Goal: Task Accomplishment & Management: Manage account settings

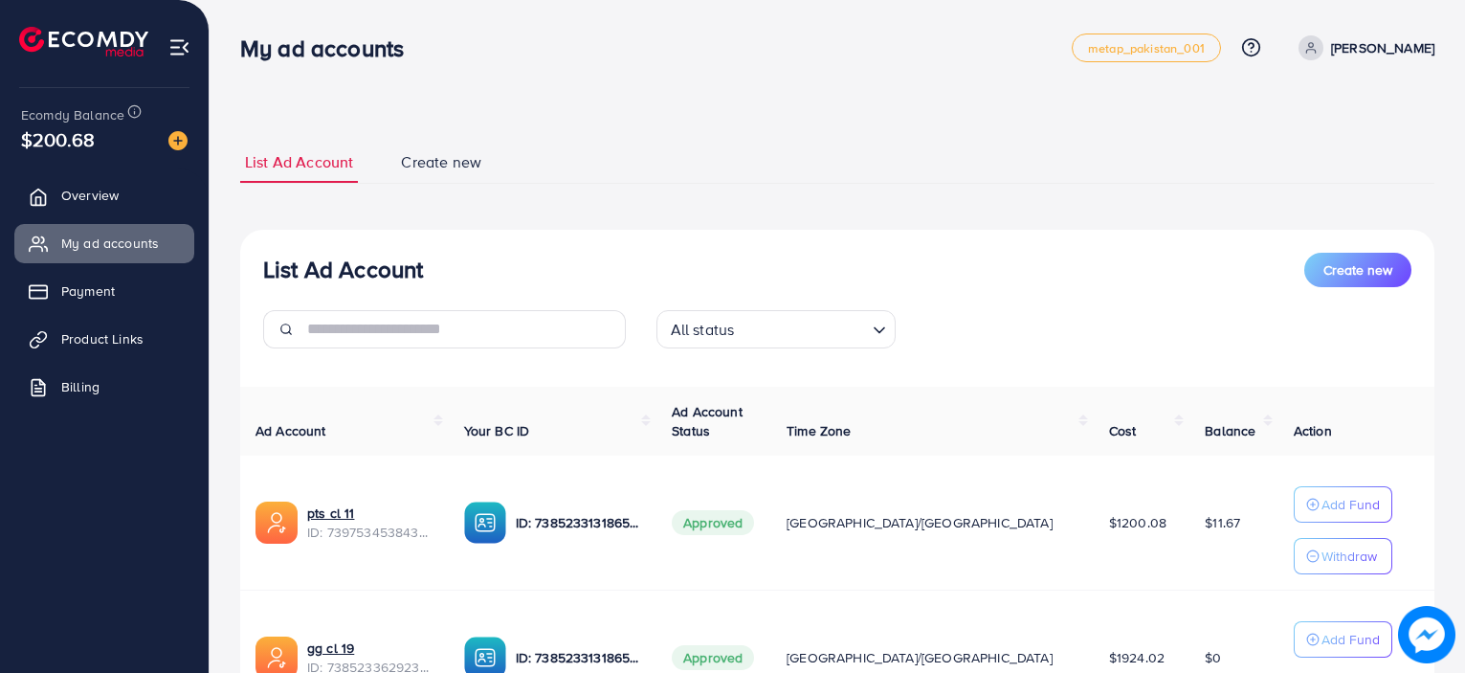
scroll to position [188, 0]
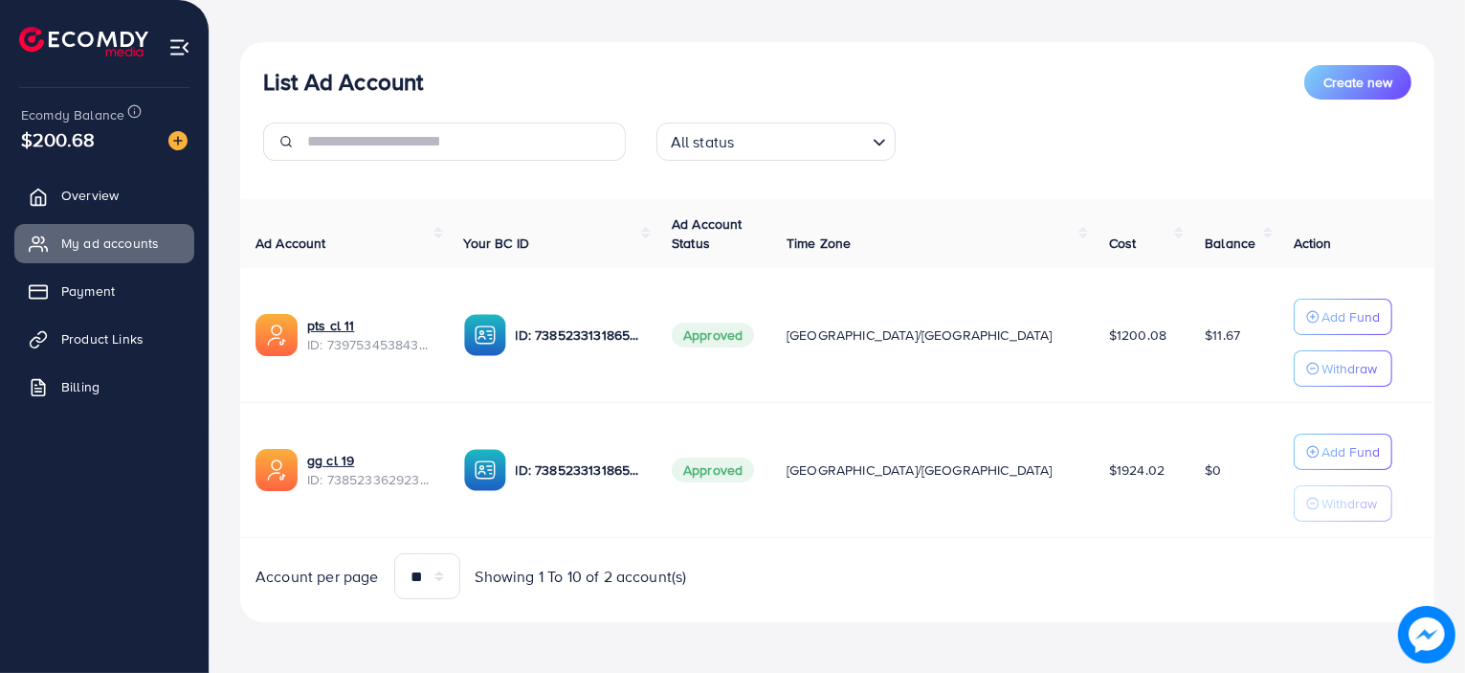
click at [295, 341] on img at bounding box center [276, 335] width 42 height 42
click at [319, 325] on link "pts cl 11" at bounding box center [370, 325] width 126 height 19
click at [1321, 371] on p "Withdraw" at bounding box center [1348, 368] width 55 height 23
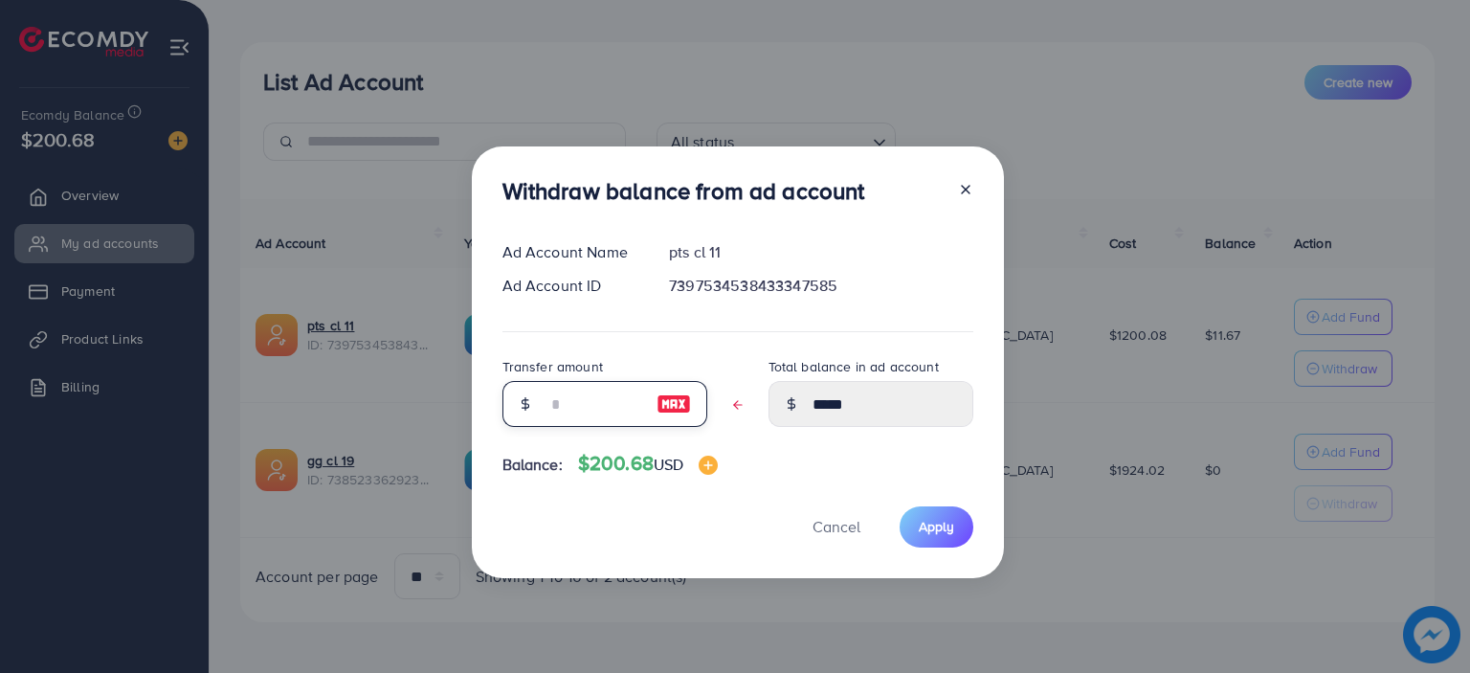
click at [617, 405] on input "text" at bounding box center [594, 404] width 96 height 46
type input "*"
type input "****"
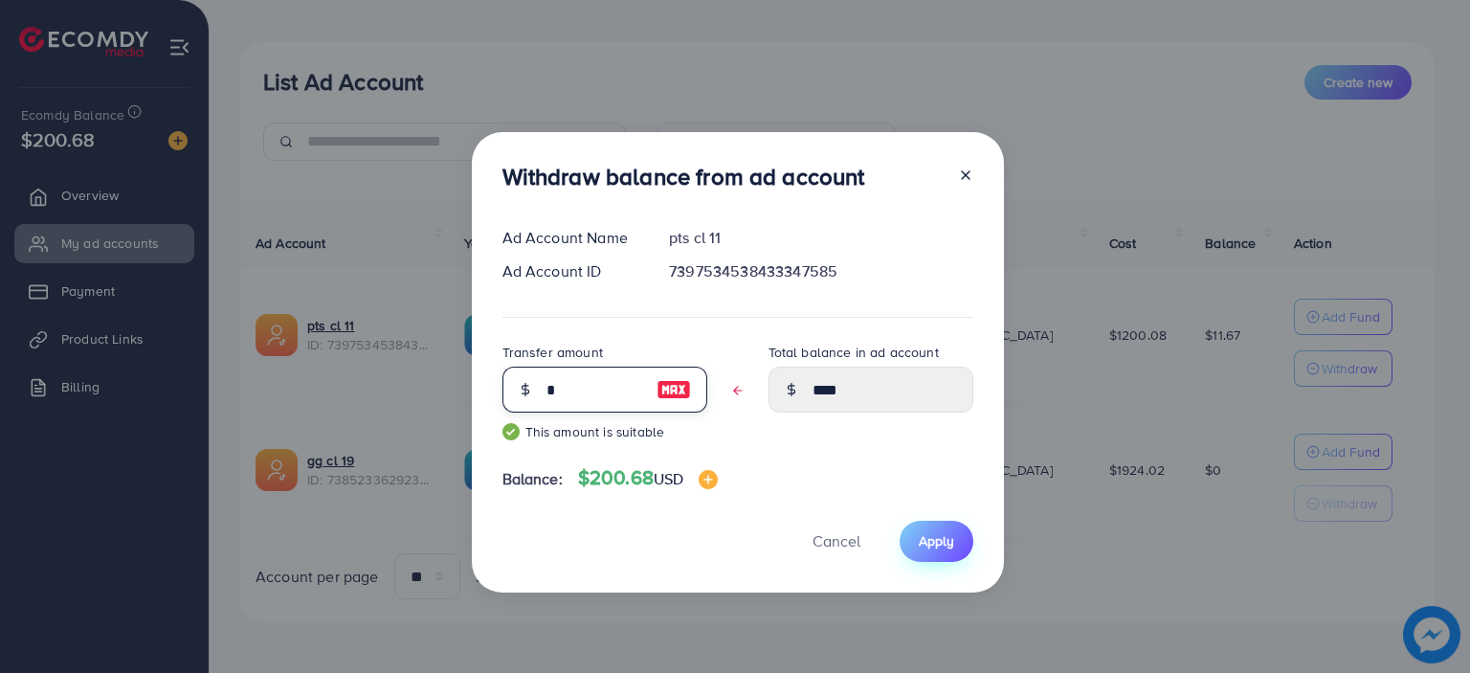
type input "*"
click at [938, 535] on span "Apply" at bounding box center [935, 540] width 35 height 19
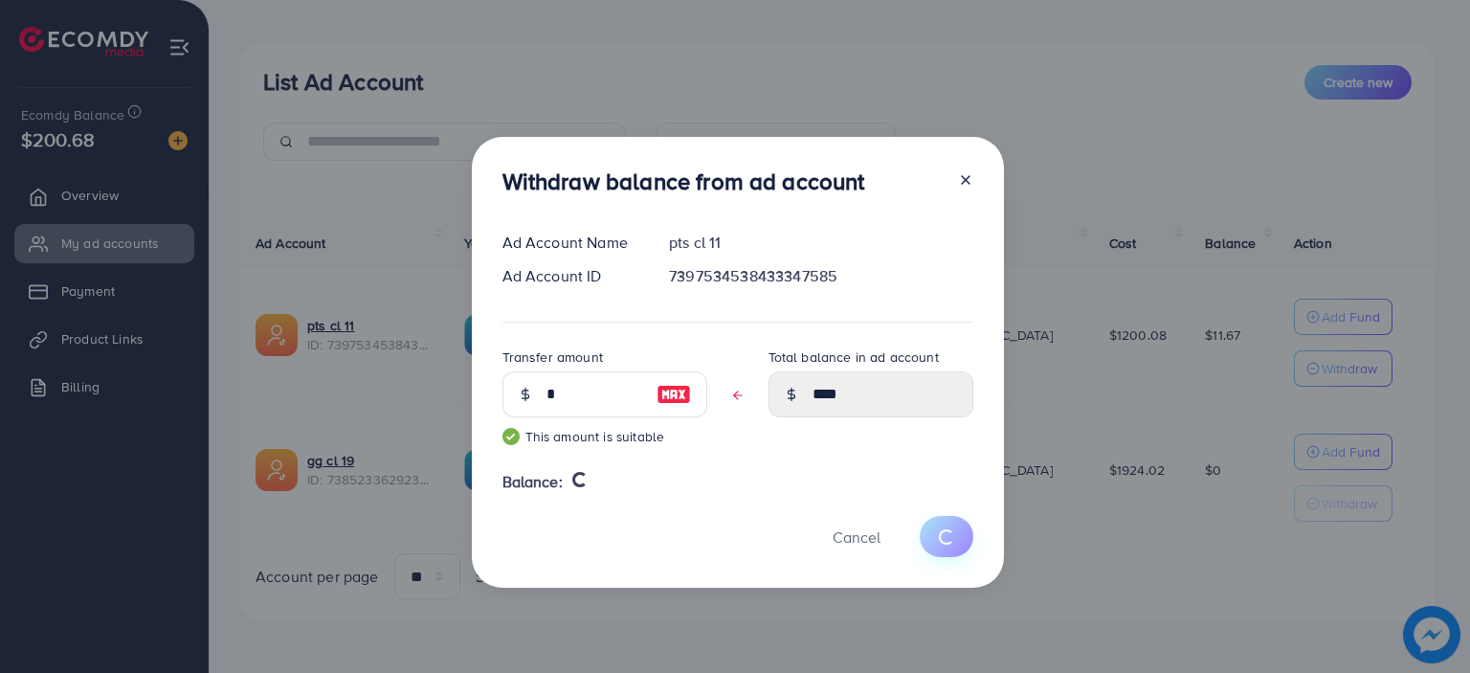
type input "*****"
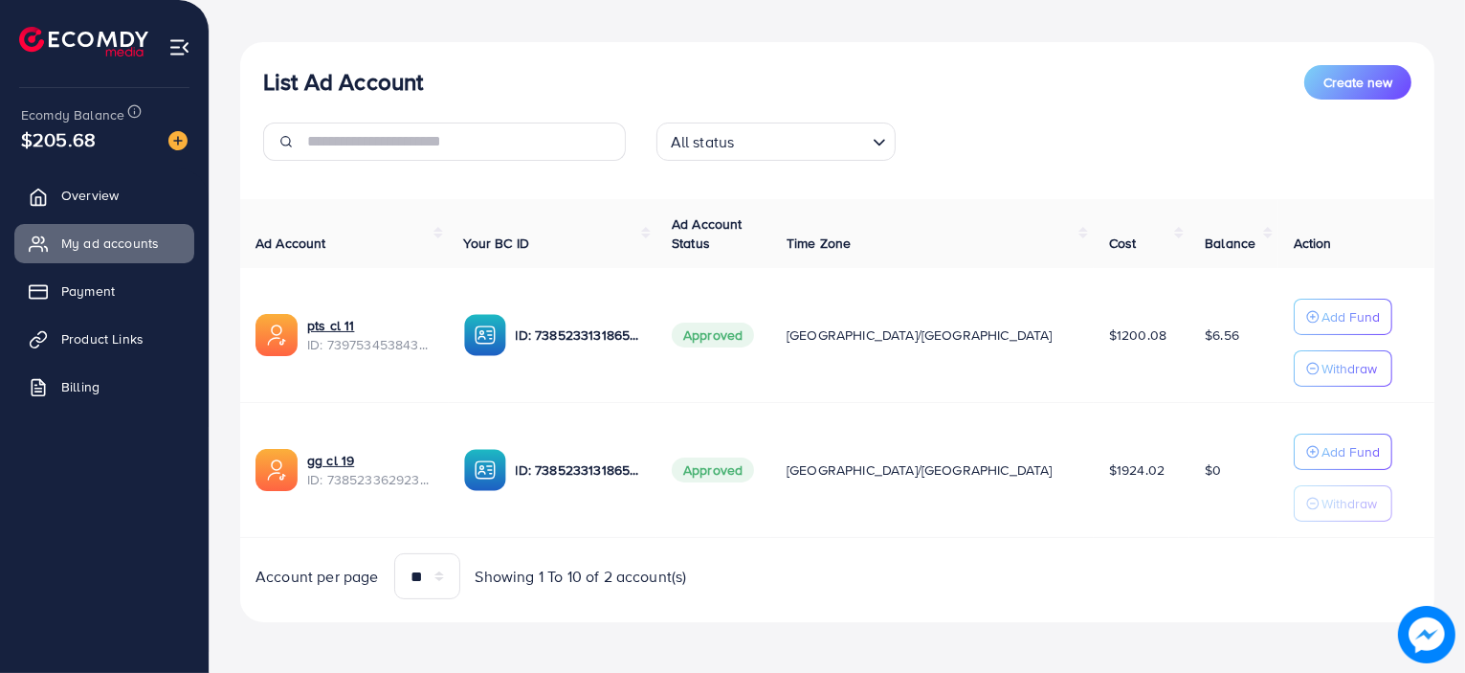
drag, startPoint x: 440, startPoint y: 97, endPoint x: 248, endPoint y: 90, distance: 192.4
click at [248, 90] on div "List Ad Account Create new All status Loading..." at bounding box center [837, 120] width 1194 height 111
click at [338, 140] on input "text" at bounding box center [466, 141] width 319 height 38
click at [430, 65] on div "List Ad Account Create new" at bounding box center [837, 82] width 1148 height 34
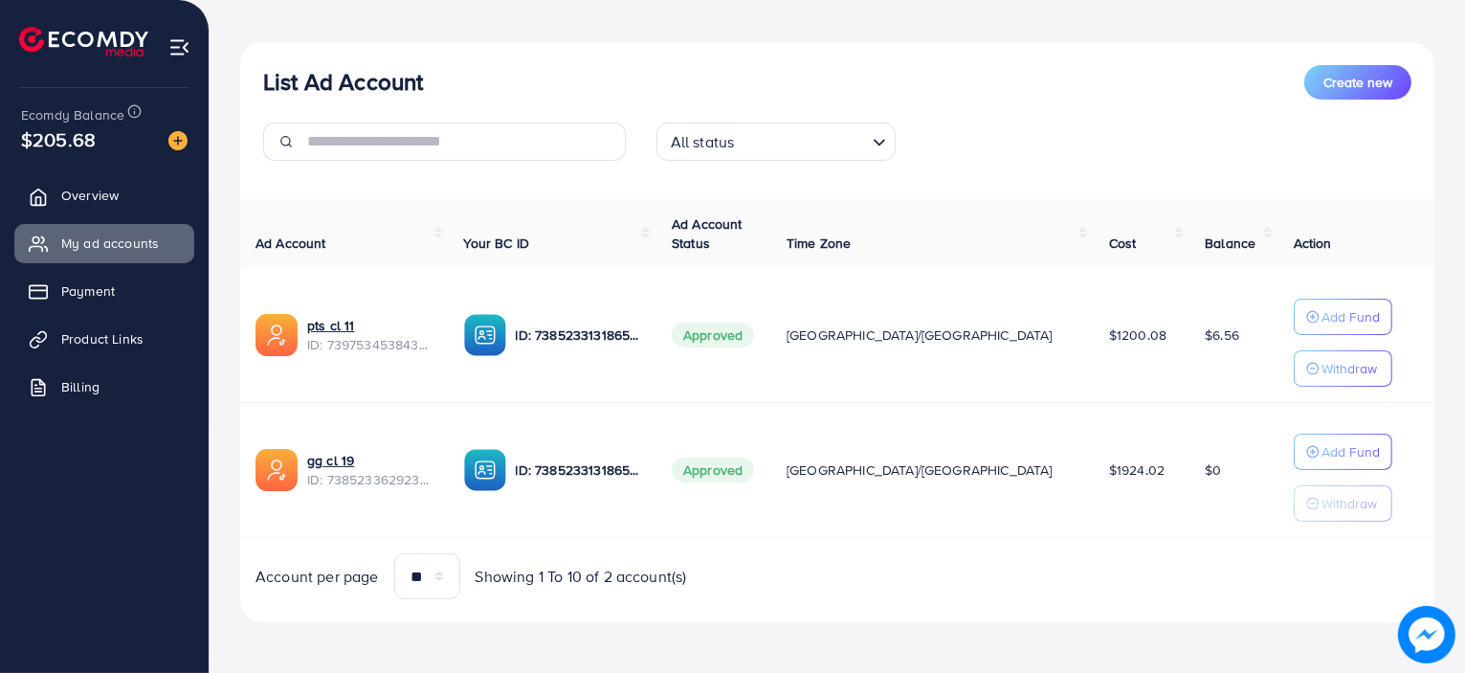
click at [420, 79] on h3 "List Ad Account" at bounding box center [343, 82] width 160 height 28
click at [772, 600] on div "List Ad Account Create new All status Loading... Ad Account Your BC ID Ad Accou…" at bounding box center [837, 332] width 1194 height 581
